Goal: Transaction & Acquisition: Purchase product/service

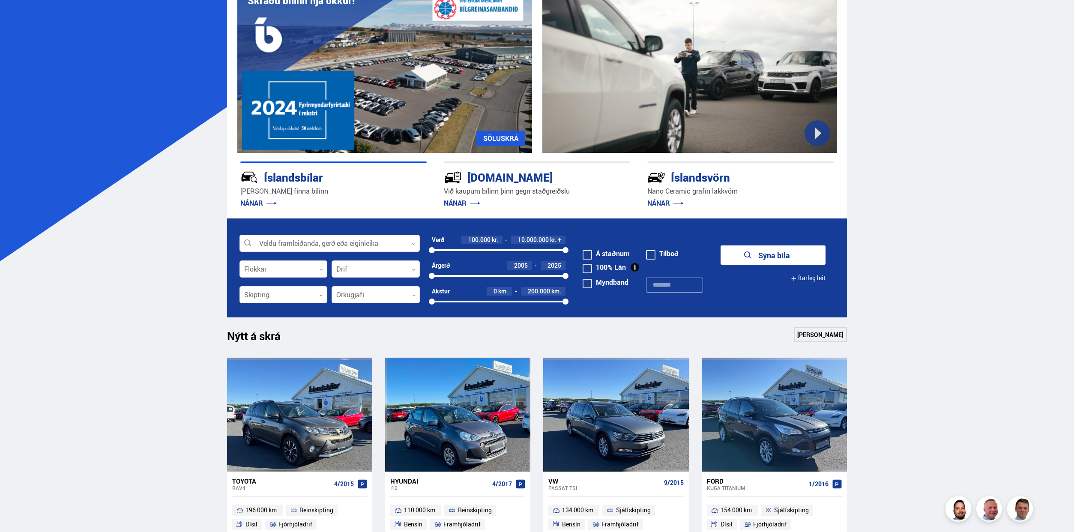
scroll to position [171, 0]
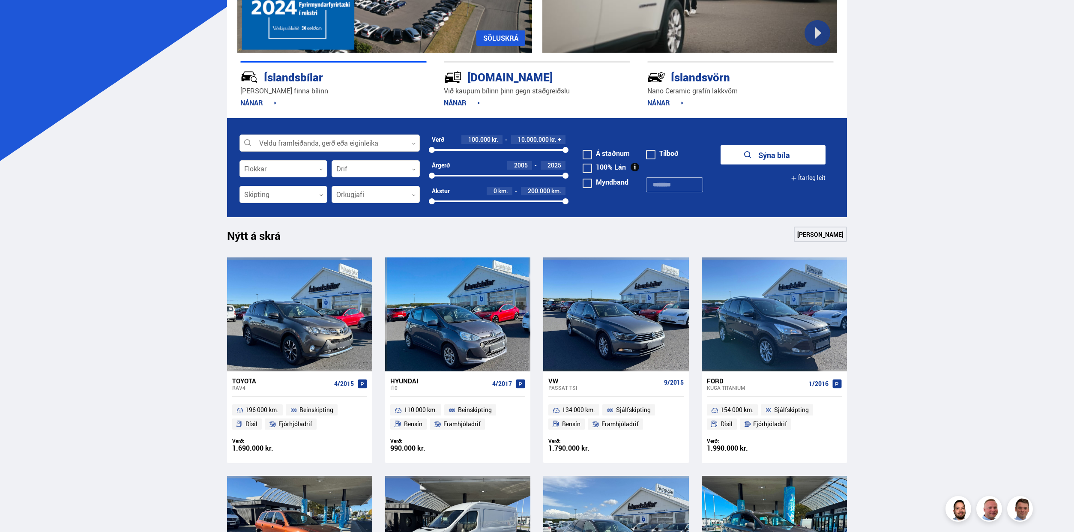
click at [393, 141] on div at bounding box center [330, 143] width 180 height 17
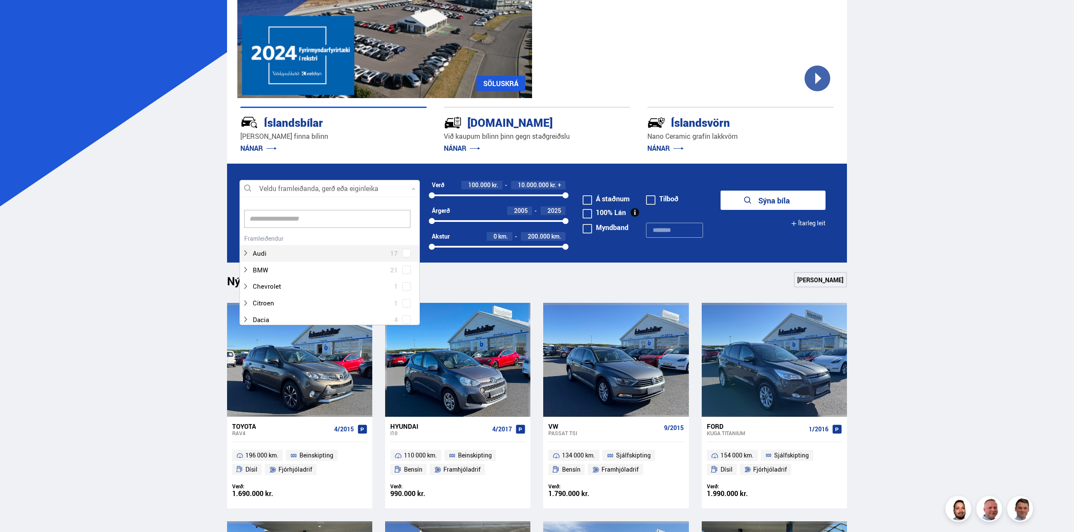
scroll to position [86, 0]
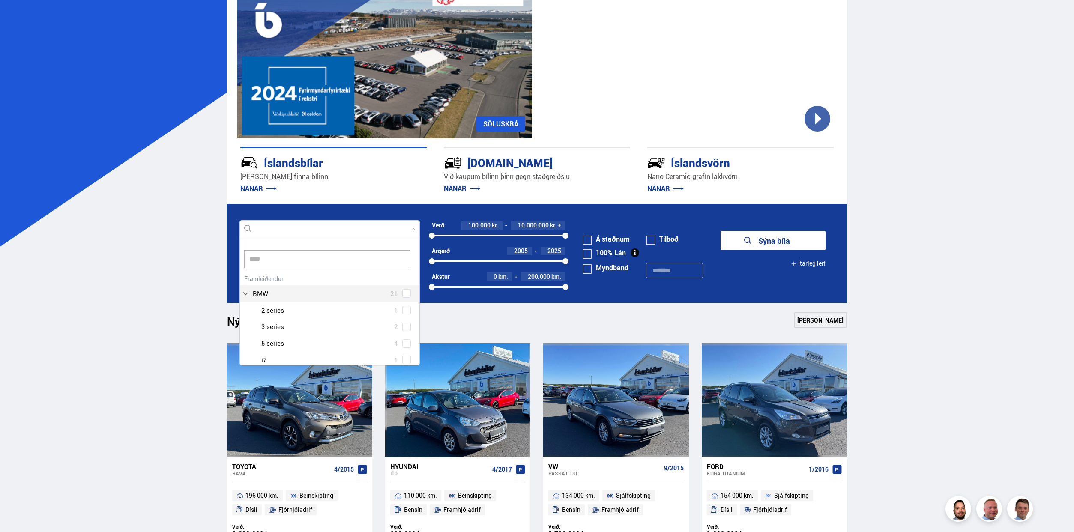
type input "*****"
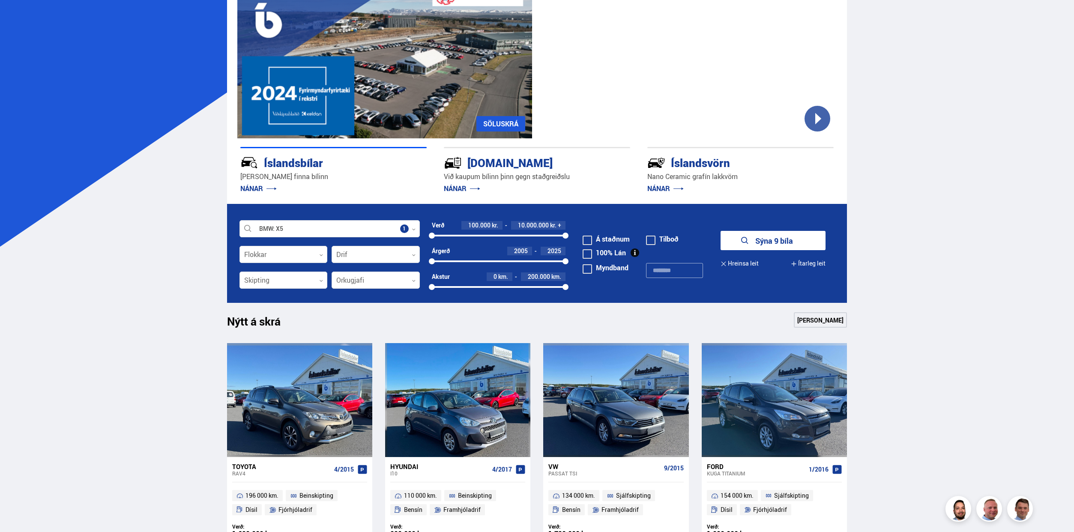
click at [738, 243] on button "Sýna 9 bíla" at bounding box center [773, 240] width 105 height 19
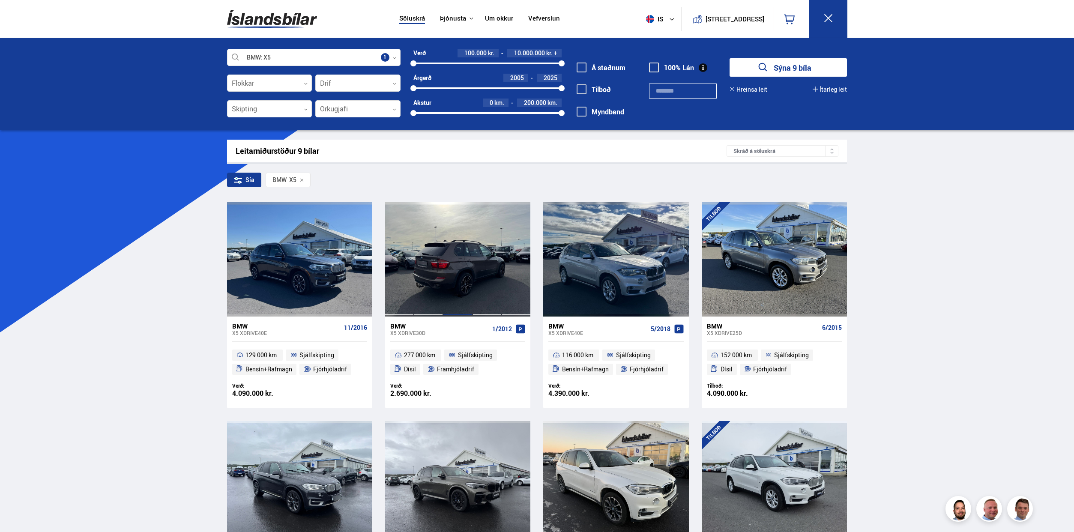
click at [460, 269] on div at bounding box center [457, 259] width 29 height 114
